Goal: Check status: Check status

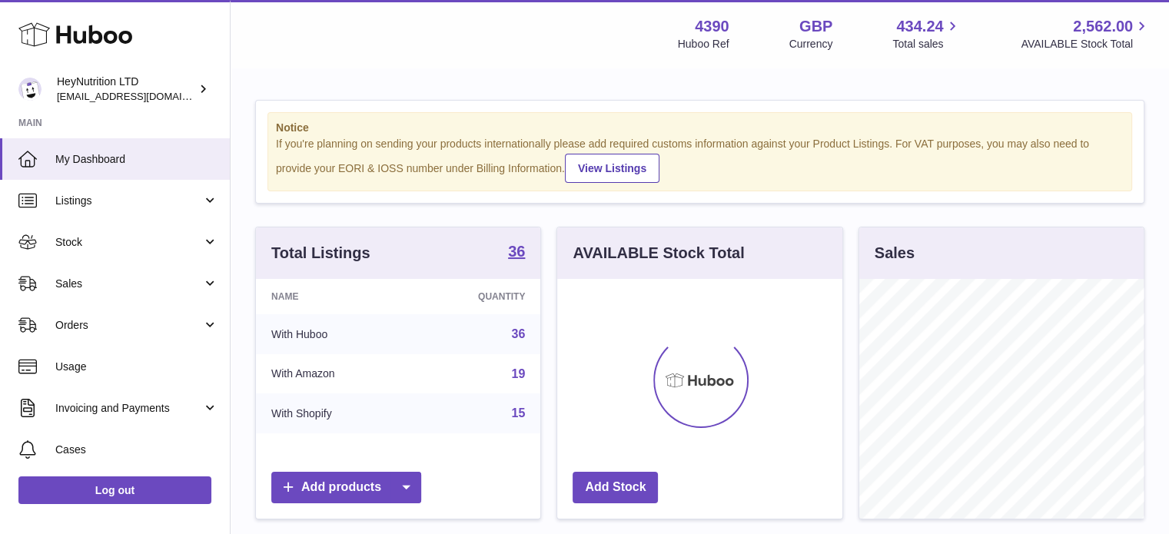
click at [125, 288] on span "Sales" at bounding box center [128, 284] width 147 height 15
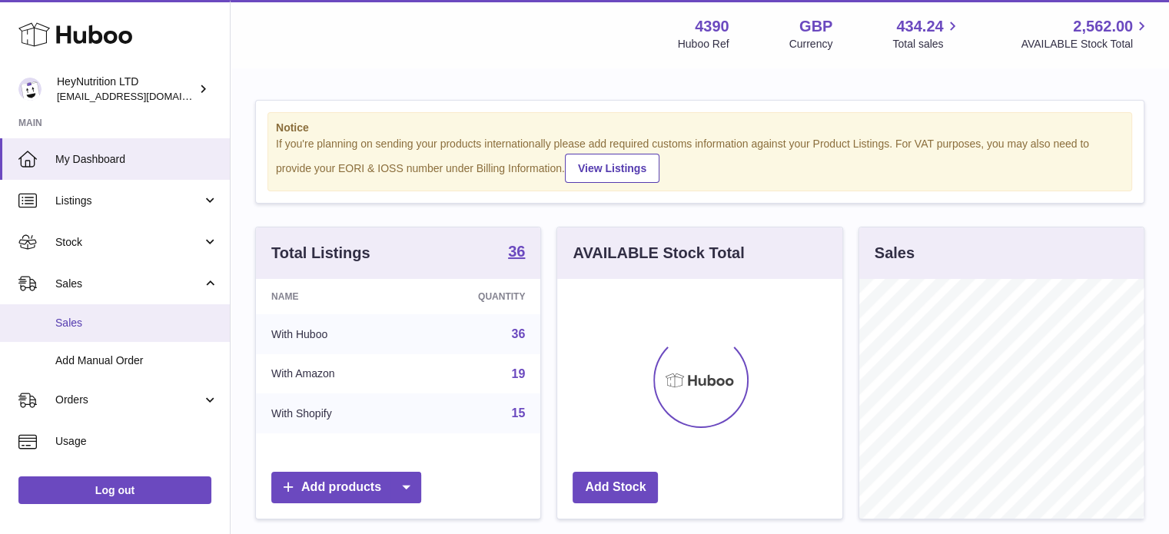
click at [118, 313] on link "Sales" at bounding box center [115, 323] width 230 height 38
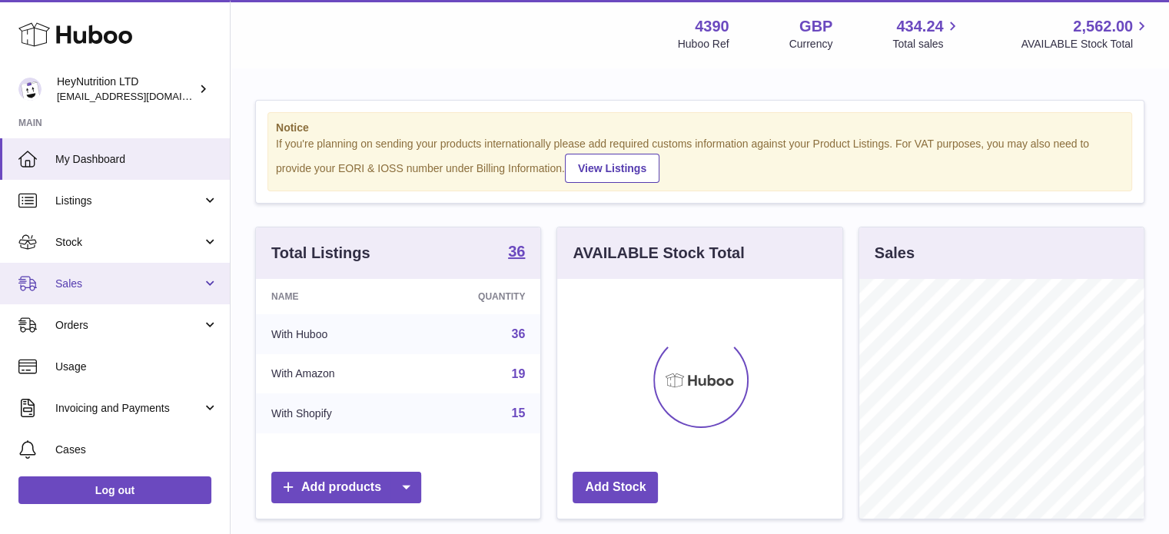
scroll to position [240, 285]
click at [122, 288] on span "Sales" at bounding box center [128, 284] width 147 height 15
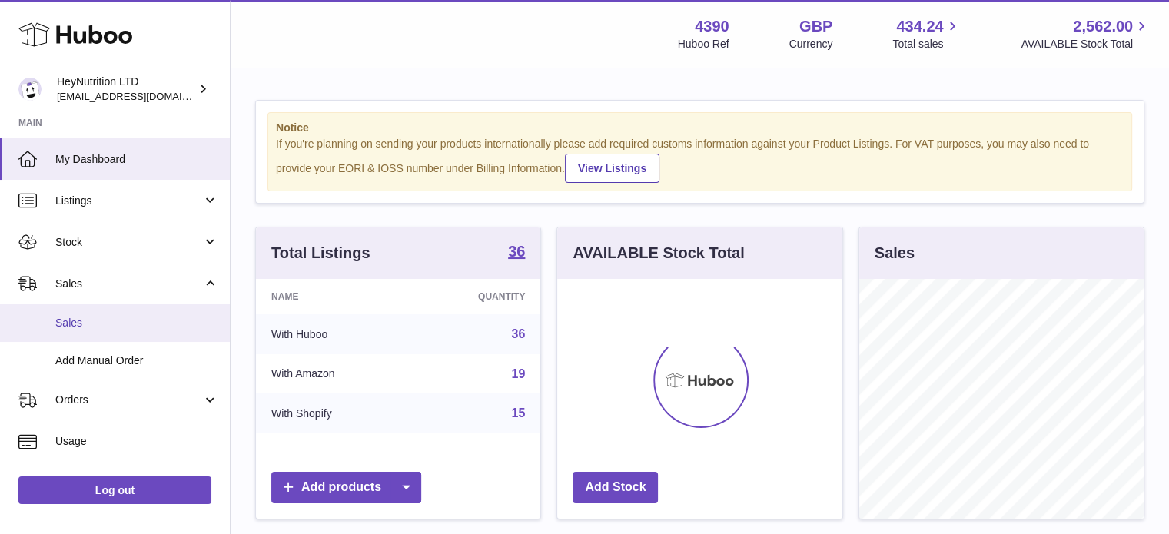
click at [114, 314] on link "Sales" at bounding box center [115, 323] width 230 height 38
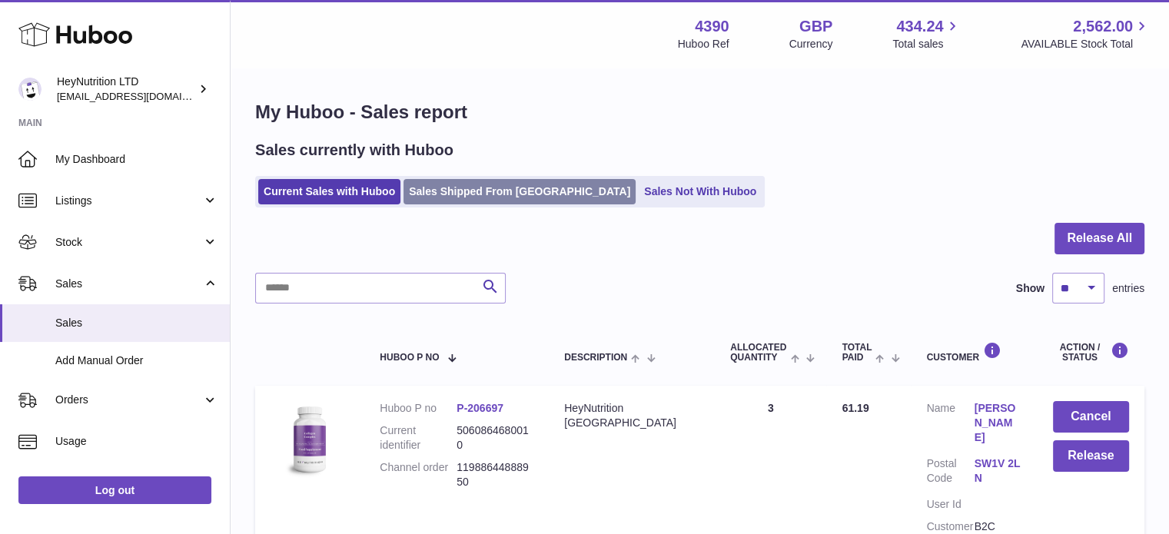
click at [455, 197] on link "Sales Shipped From Huboo" at bounding box center [520, 191] width 232 height 25
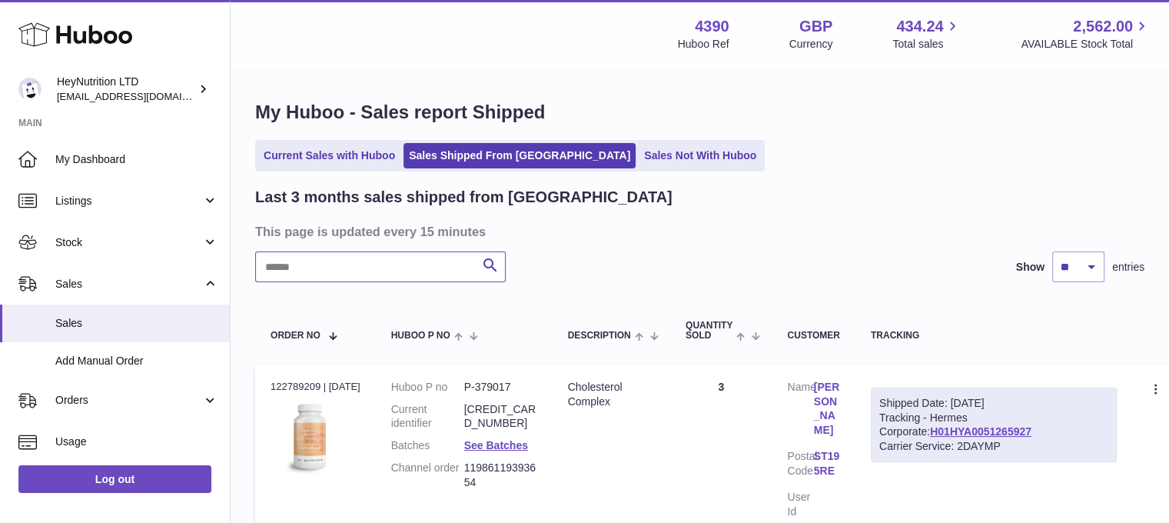
click at [366, 272] on input "text" at bounding box center [380, 266] width 251 height 31
paste input "**********"
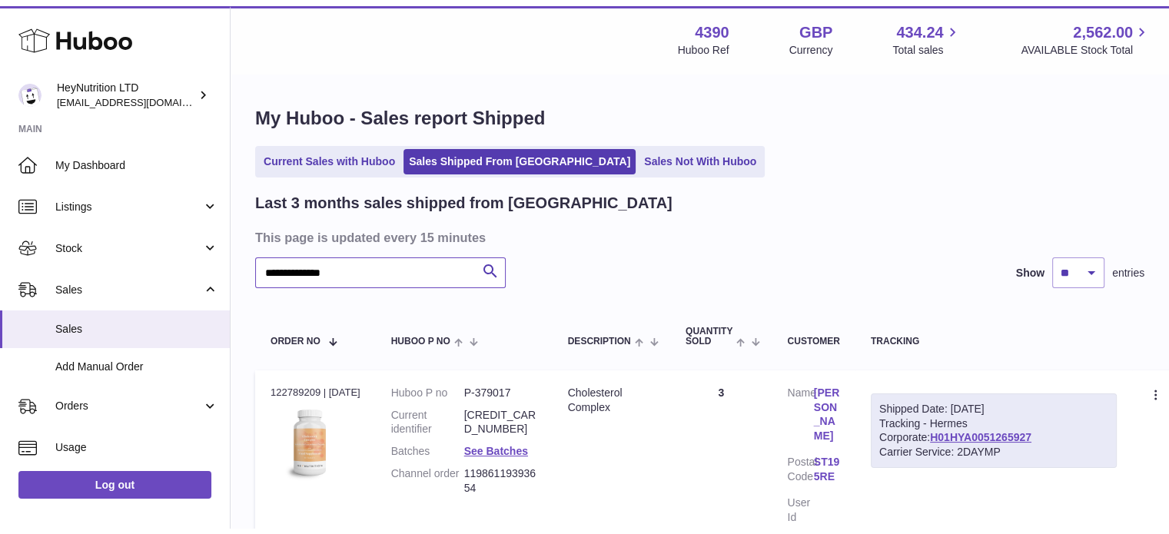
scroll to position [154, 0]
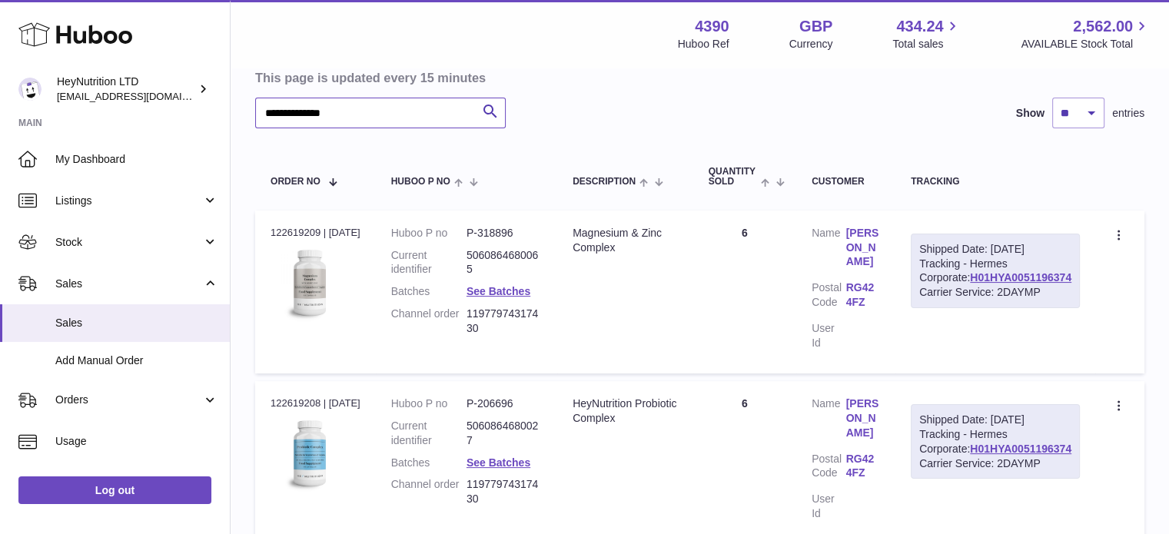
scroll to position [231, 0]
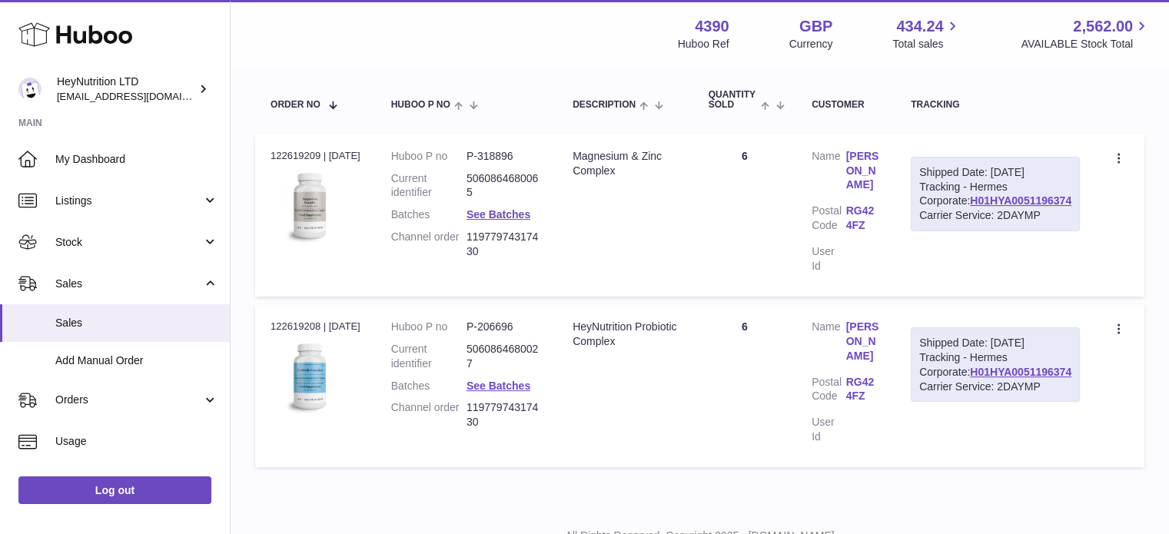
type input "**********"
